Goal: Task Accomplishment & Management: Manage account settings

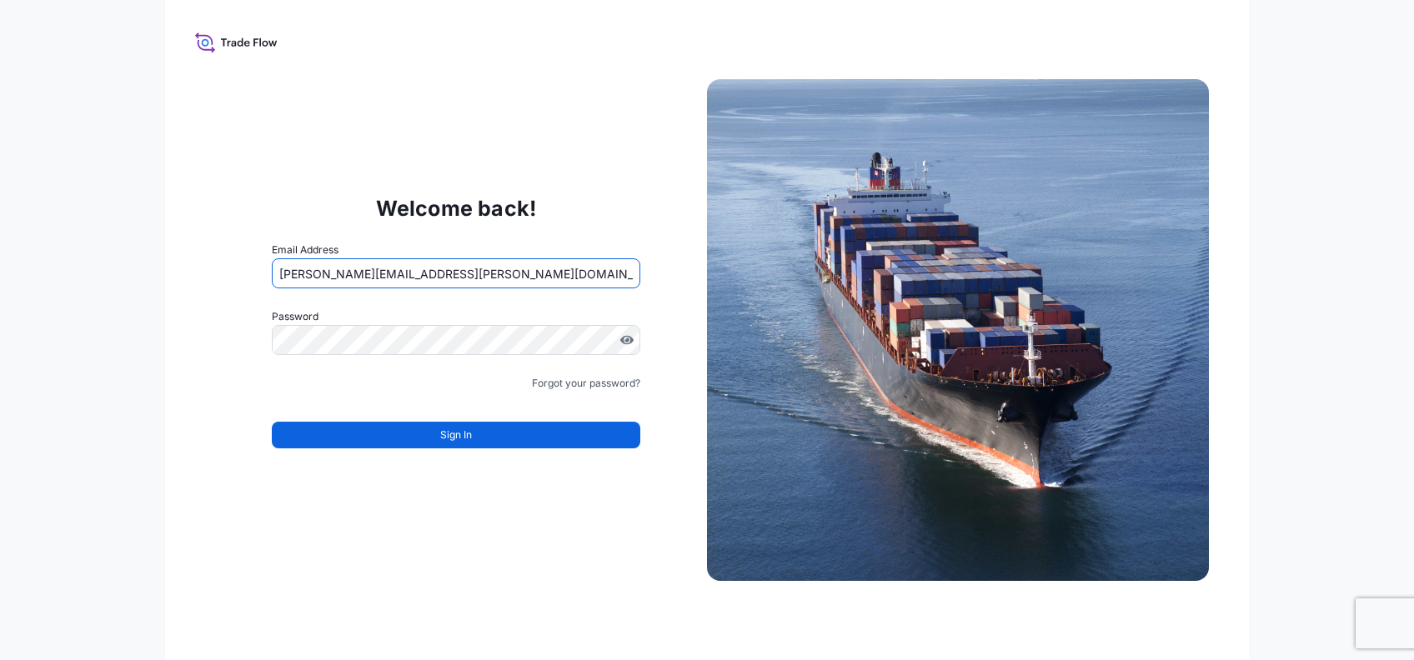
drag, startPoint x: 403, startPoint y: 271, endPoint x: 355, endPoint y: 278, distance: 48.9
click at [355, 278] on input "[PERSON_NAME][EMAIL_ADDRESS][PERSON_NAME][DOMAIN_NAME]" at bounding box center [456, 273] width 368 height 30
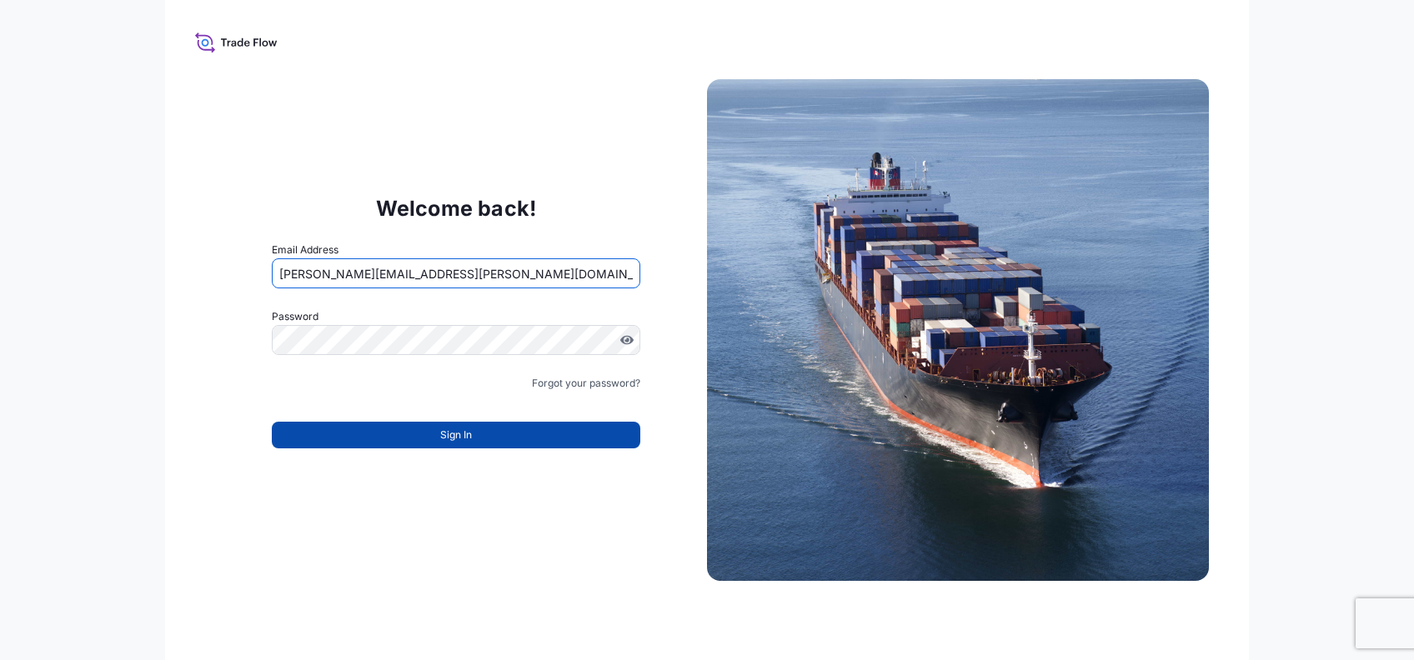
type input "[PERSON_NAME][EMAIL_ADDRESS][PERSON_NAME][DOMAIN_NAME]"
click at [335, 433] on button "Sign In" at bounding box center [456, 435] width 368 height 27
